Goal: Task Accomplishment & Management: Use online tool/utility

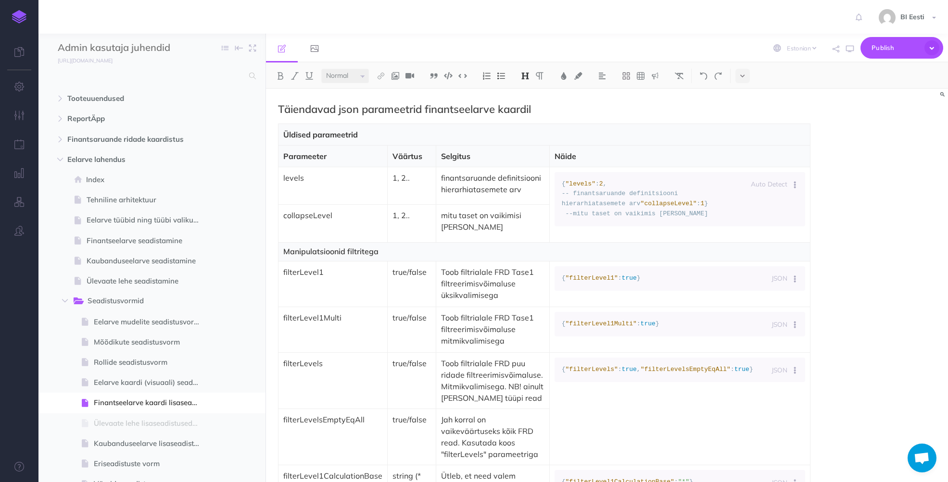
select select "et"
select select "null"
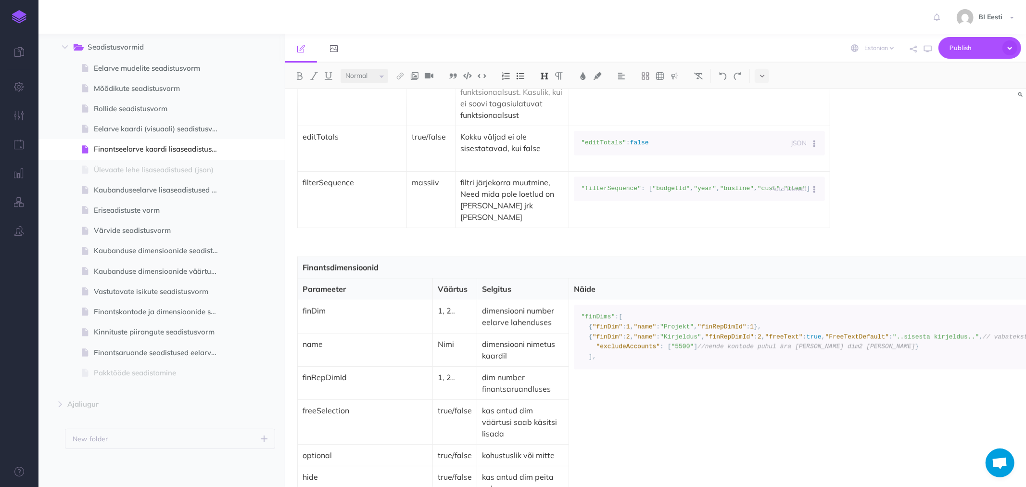
scroll to position [1603, 0]
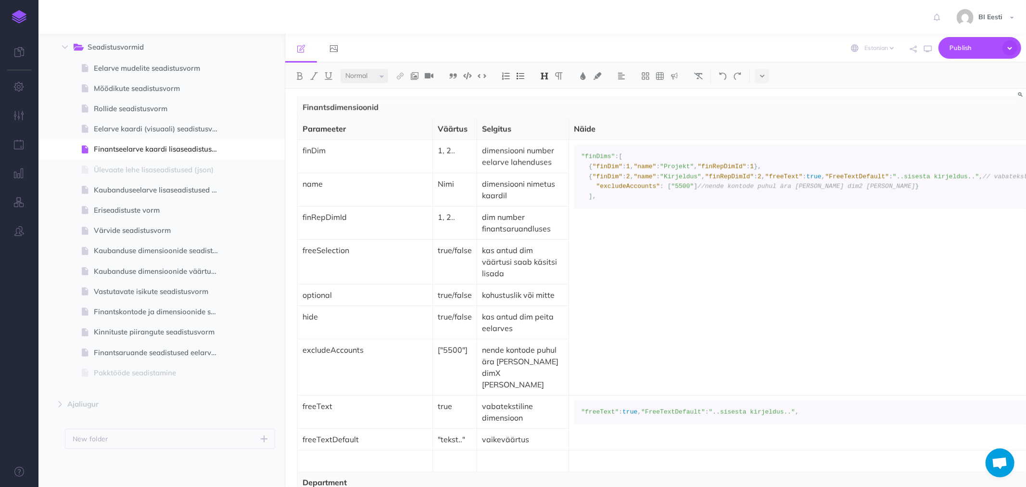
click at [515, 311] on p "kas antud dim peita eelarves" at bounding box center [523, 322] width 82 height 23
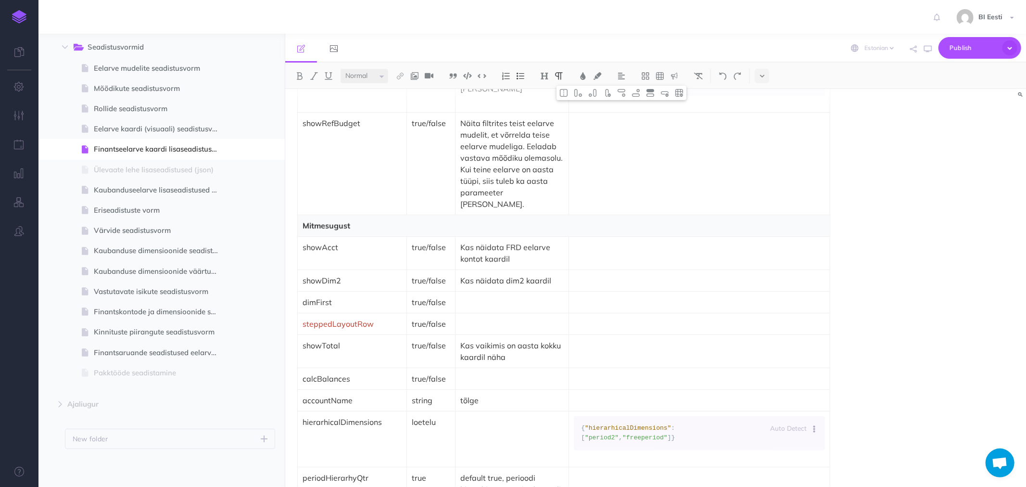
scroll to position [748, 0]
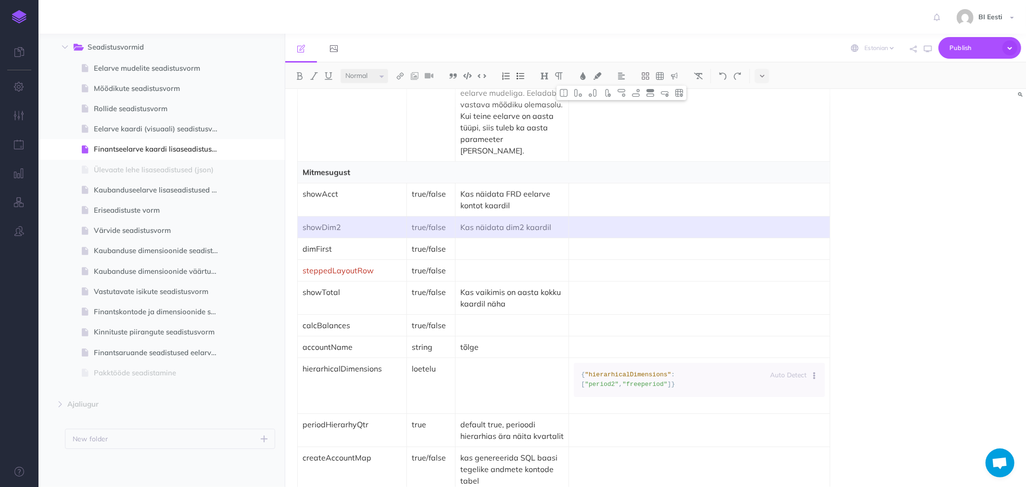
drag, startPoint x: 300, startPoint y: 212, endPoint x: 636, endPoint y: 213, distance: 336.2
click at [636, 216] on tr "showDim2 true/false Kas näidata dim2 kaardil" at bounding box center [564, 227] width 532 height 22
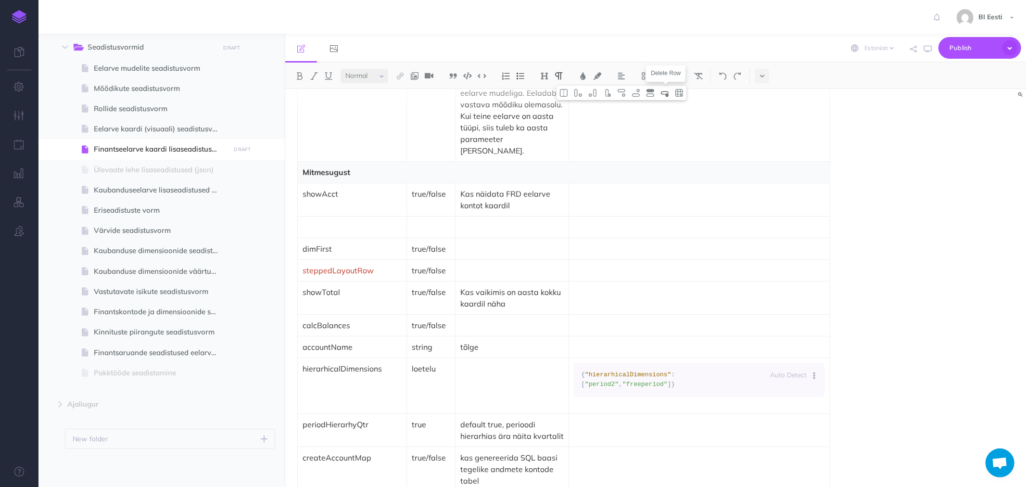
click at [664, 93] on img at bounding box center [664, 93] width 9 height 8
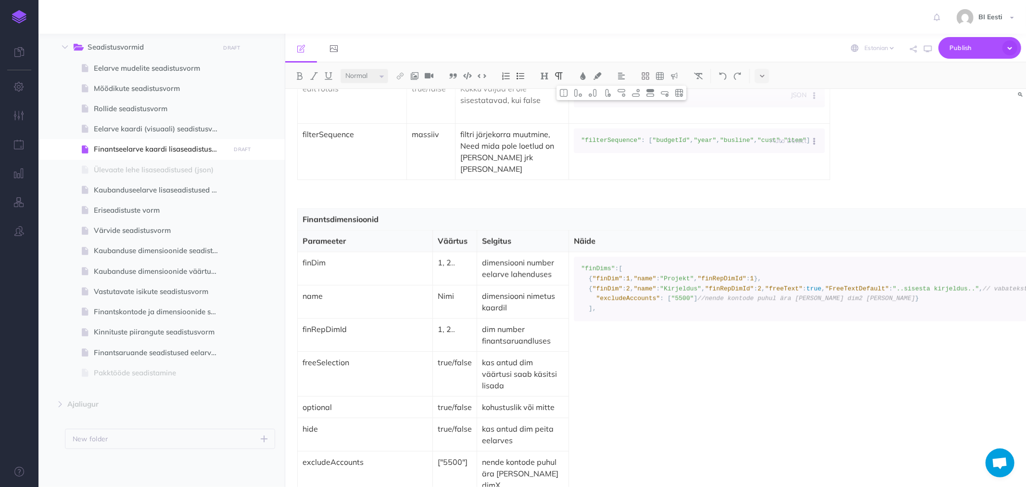
scroll to position [1496, 0]
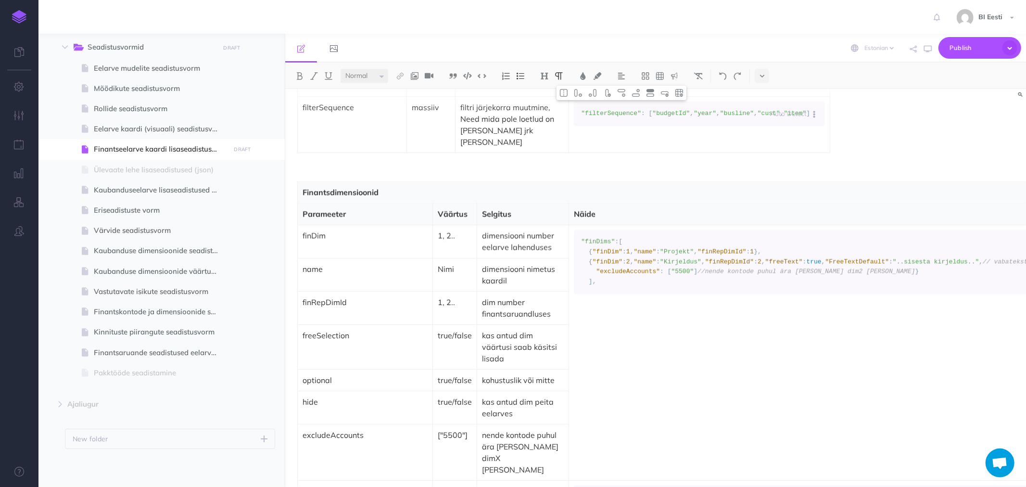
click at [564, 396] on p "kas antud dim peita eelarves" at bounding box center [523, 407] width 82 height 23
click at [621, 93] on img at bounding box center [621, 93] width 9 height 8
click at [640, 93] on img at bounding box center [635, 93] width 9 height 8
click at [315, 429] on p at bounding box center [365, 435] width 125 height 12
paste div
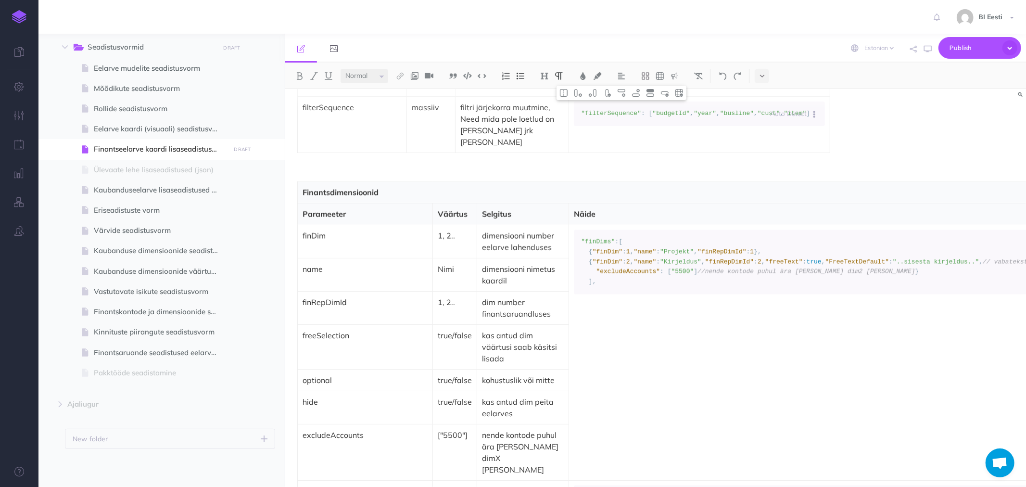
click at [330, 396] on p "hide" at bounding box center [365, 402] width 125 height 12
click at [352, 407] on p "(showDim2" at bounding box center [365, 413] width 125 height 12
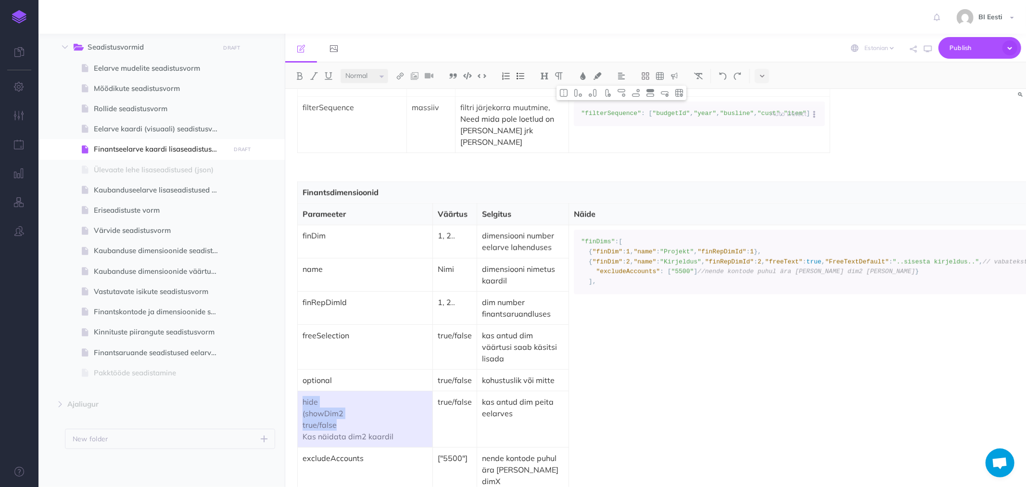
drag, startPoint x: 399, startPoint y: 401, endPoint x: 308, endPoint y: 393, distance: 91.7
click at [308, 393] on td "hide (showDim2 true/false Kas näidata dim2 kaardil" at bounding box center [365, 419] width 135 height 56
click at [307, 419] on p "true/false" at bounding box center [365, 425] width 125 height 12
drag, startPoint x: 301, startPoint y: 388, endPoint x: 391, endPoint y: 400, distance: 91.6
click at [391, 400] on td "hide (showDim2 true/false Kas näidata dim2 kaardil" at bounding box center [365, 419] width 135 height 56
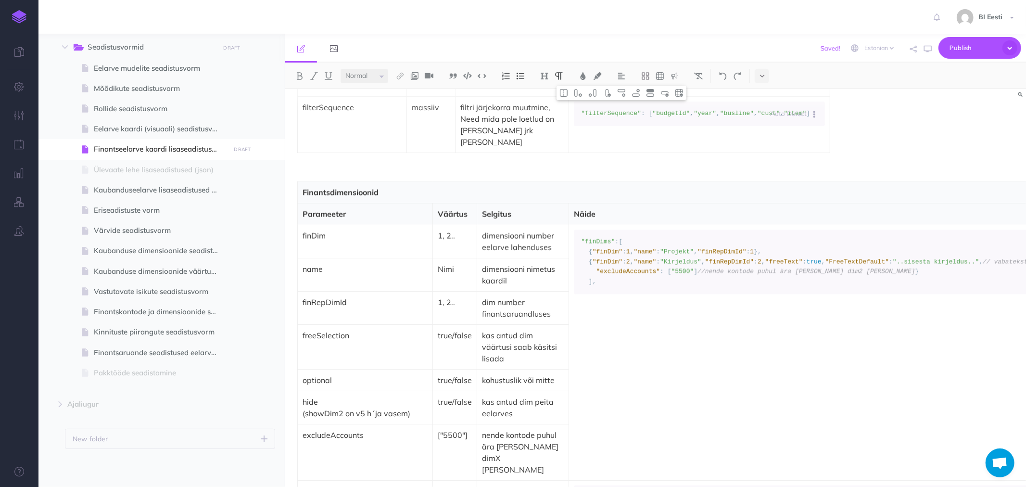
click at [375, 407] on p "(showDim2 on v5 h´ja vasem)" at bounding box center [365, 413] width 125 height 12
click at [385, 407] on p "(showDim2 on v5 ja vasem)" at bounding box center [365, 413] width 125 height 12
drag, startPoint x: 389, startPoint y: 378, endPoint x: 299, endPoint y: 377, distance: 89.5
click at [299, 391] on td "hide (showDim2 on v5 ja varasem)" at bounding box center [365, 407] width 135 height 33
click at [312, 74] on img at bounding box center [314, 76] width 9 height 8
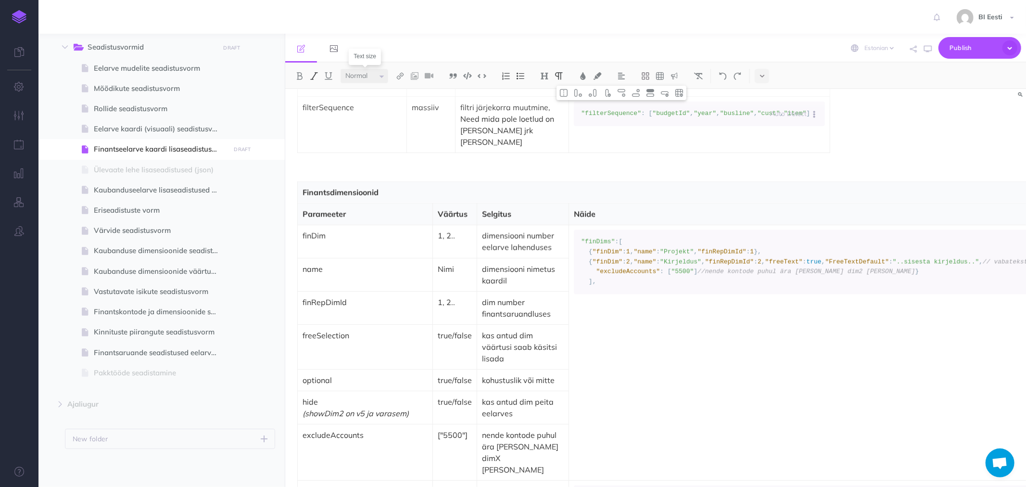
click at [381, 77] on select "Small Normal Large" at bounding box center [365, 76] width 48 height 14
click at [341, 69] on select "Small Normal Large" at bounding box center [365, 76] width 48 height 14
select select "null"
click at [382, 396] on p "hide" at bounding box center [365, 402] width 125 height 12
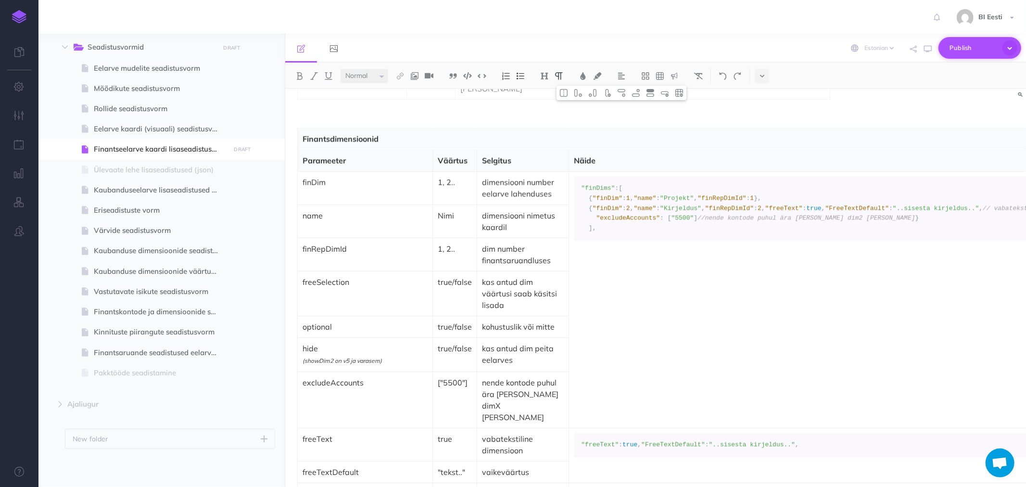
click at [947, 45] on span "Publish" at bounding box center [973, 47] width 48 height 15
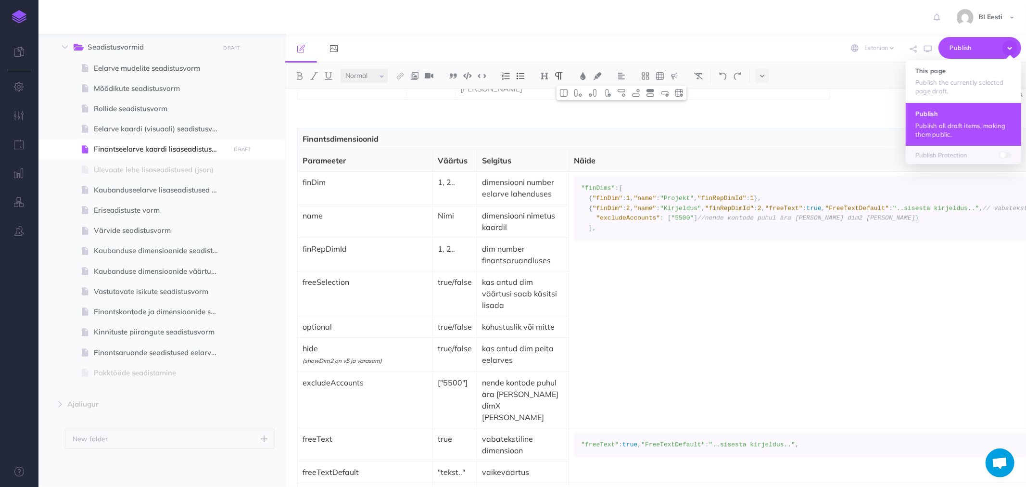
click at [938, 120] on button "Publish Publish all draft items, making them public." at bounding box center [963, 123] width 115 height 43
